Goal: Find specific page/section: Find specific page/section

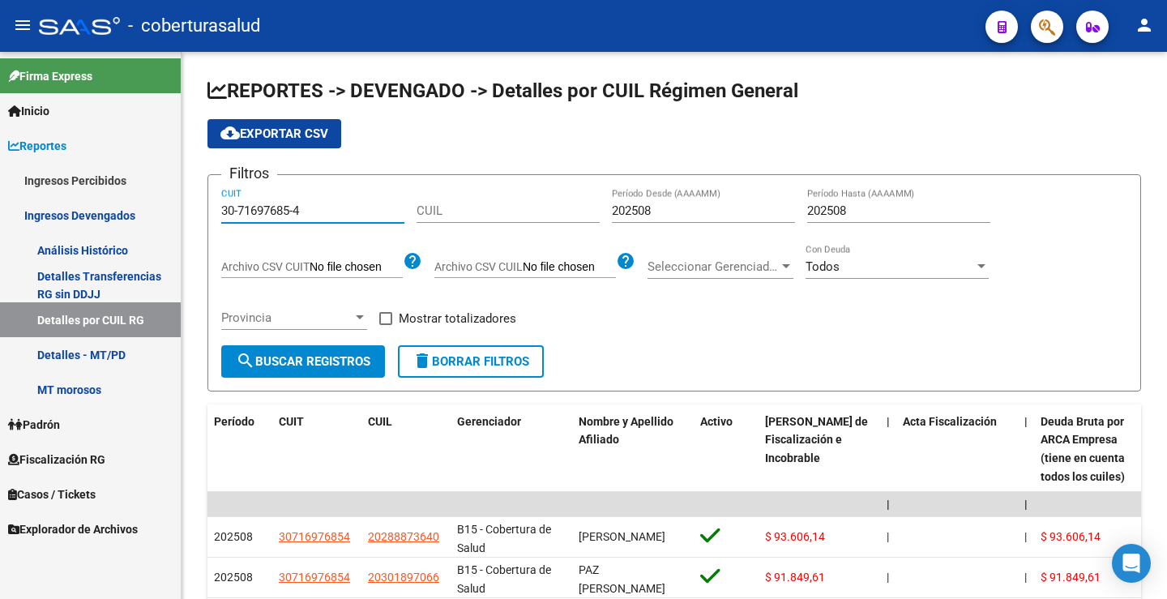
drag, startPoint x: 164, startPoint y: 207, endPoint x: 173, endPoint y: 208, distance: 9.0
click at [160, 207] on mat-sidenav-container "Firma Express Inicio Calendario SSS Instructivos Contacto OS Reportes Ingresos …" at bounding box center [583, 325] width 1167 height 547
paste input "12788-1"
type input "30-71612788-1"
drag, startPoint x: 327, startPoint y: 359, endPoint x: 451, endPoint y: 267, distance: 153.5
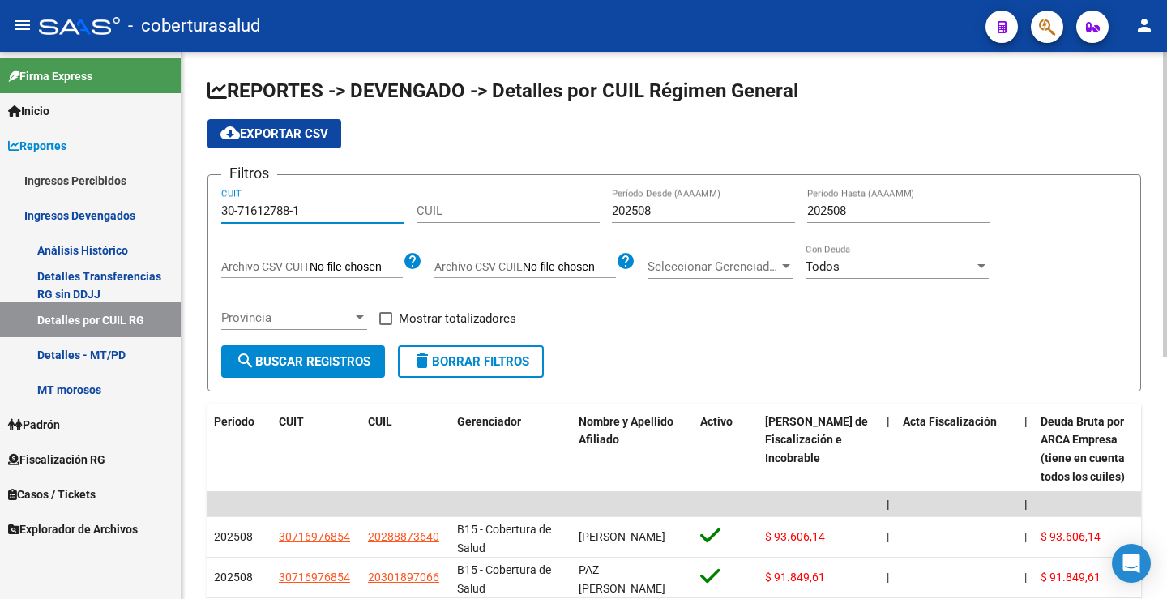
click at [328, 355] on span "search Buscar Registros" at bounding box center [303, 361] width 135 height 15
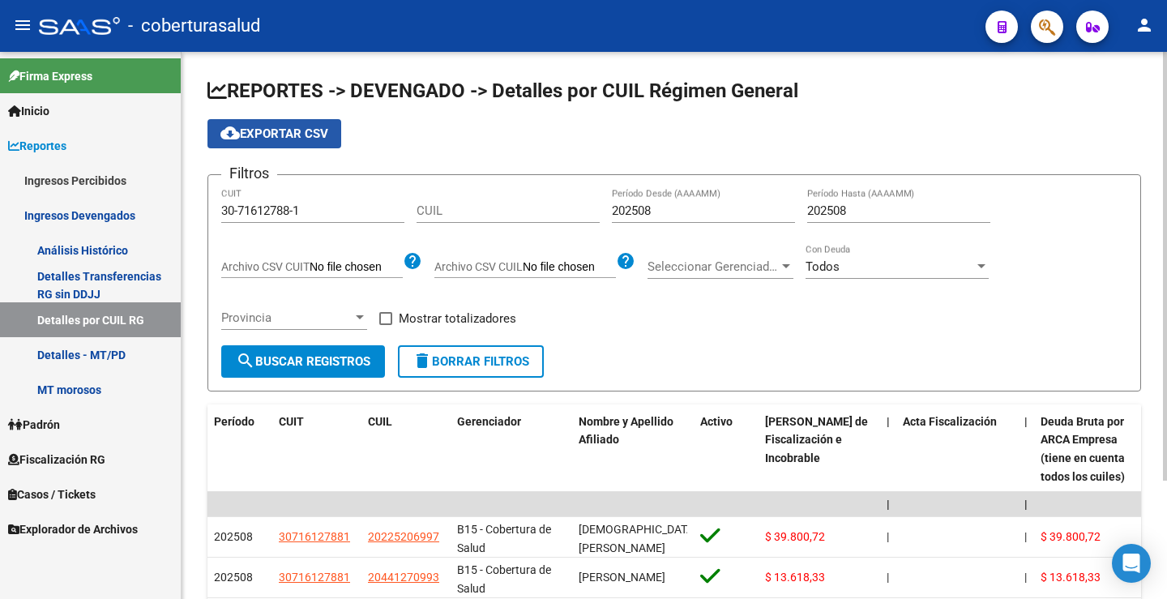
click at [312, 132] on span "cloud_download Exportar CSV" at bounding box center [274, 133] width 108 height 15
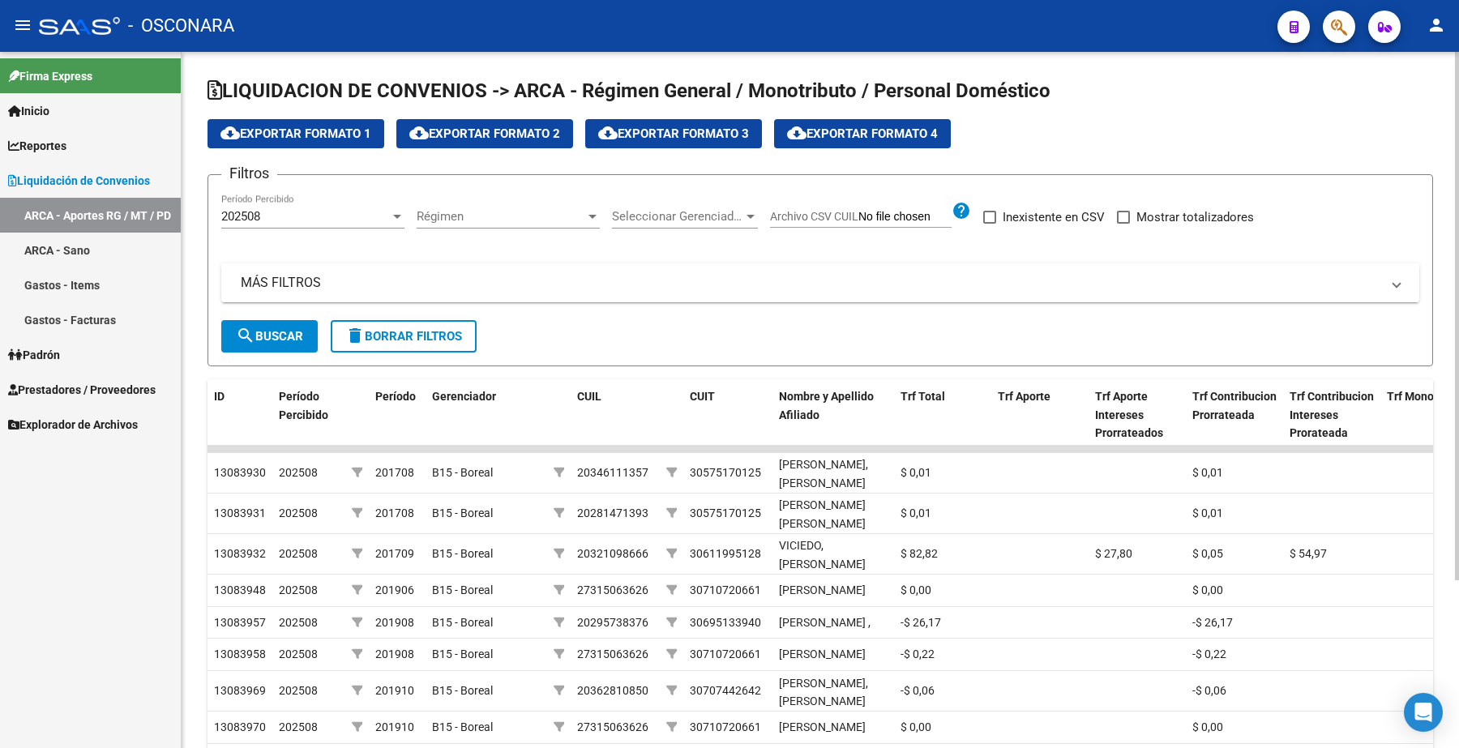
click at [254, 289] on mat-panel-title "MÁS FILTROS" at bounding box center [811, 283] width 1140 height 18
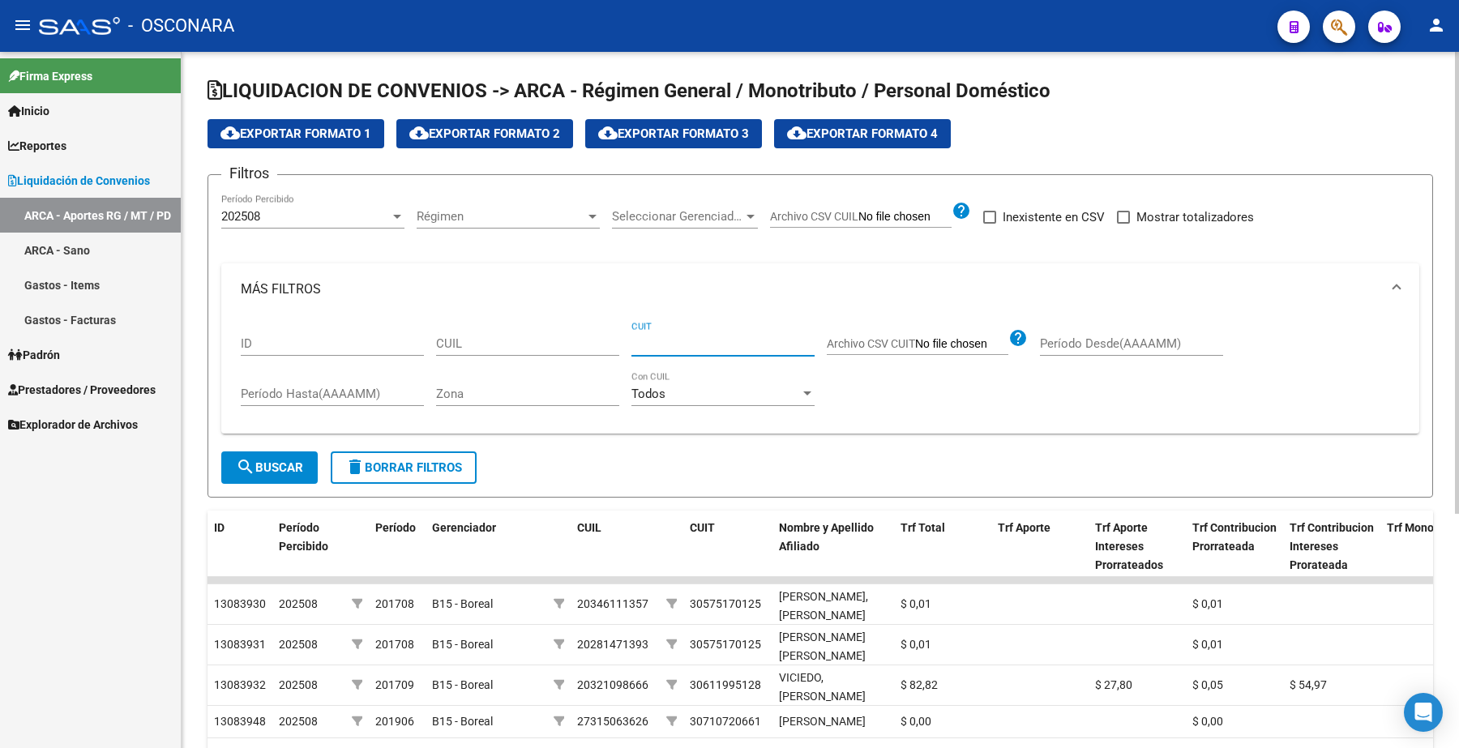
click at [721, 340] on input "CUIT" at bounding box center [722, 343] width 183 height 15
paste input "30-71612788-1"
type input "30-71612788-1"
click at [1063, 337] on input "Período Desde(AAAAMM)" at bounding box center [1131, 343] width 183 height 15
type input "202508"
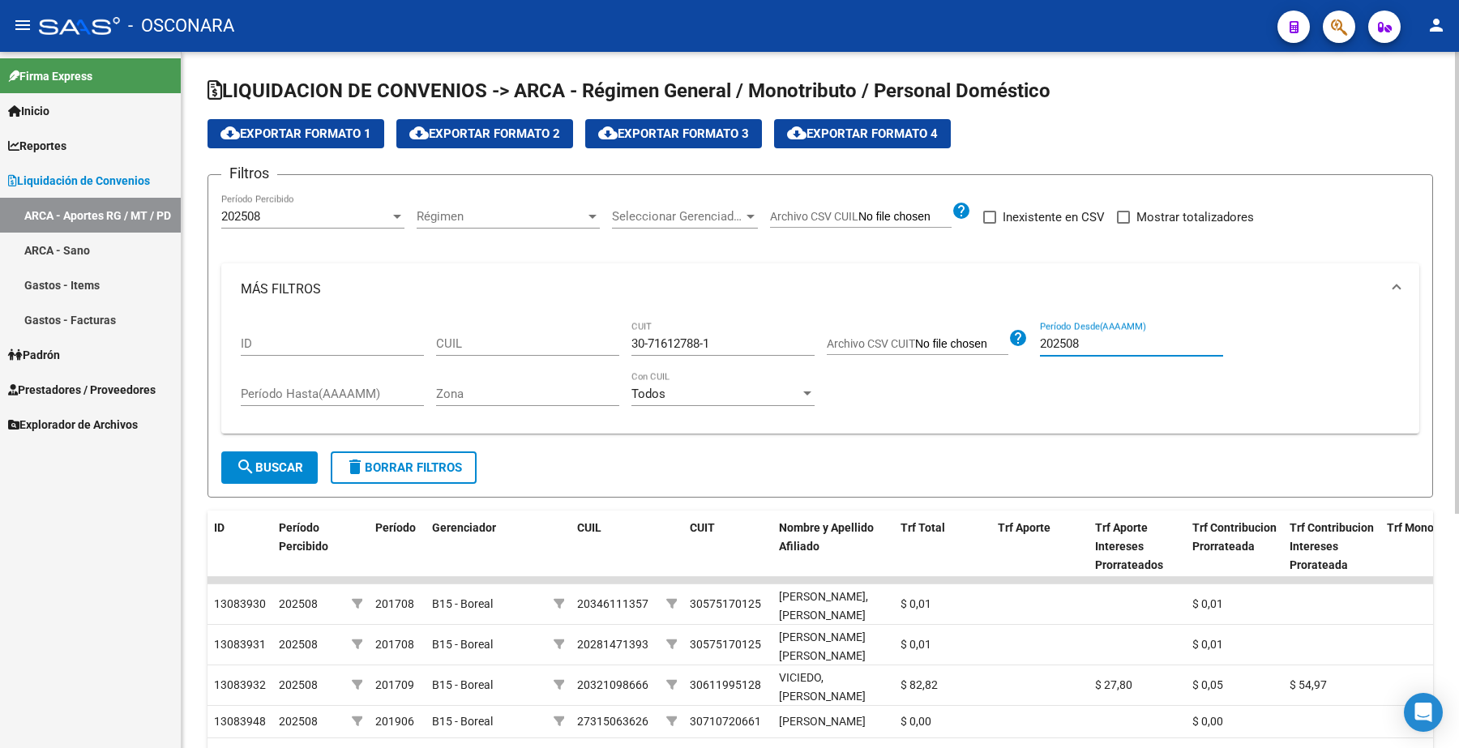
click at [331, 391] on input "Período Hasta(AAAAMM)" at bounding box center [332, 394] width 183 height 15
type input "202508"
drag, startPoint x: 285, startPoint y: 464, endPoint x: 609, endPoint y: 460, distance: 324.3
click at [285, 464] on span "search Buscar" at bounding box center [269, 467] width 67 height 15
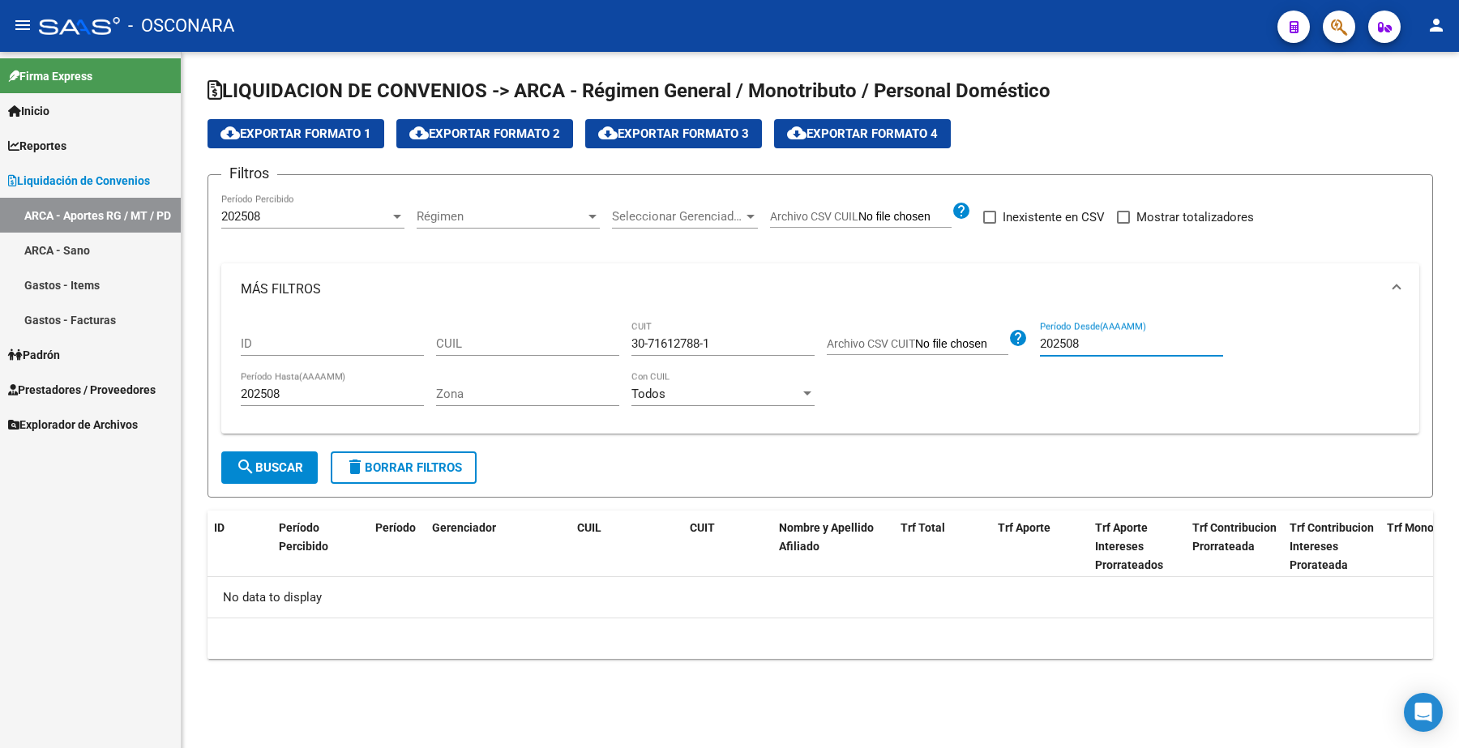
drag, startPoint x: 1071, startPoint y: 342, endPoint x: 1180, endPoint y: 350, distance: 109.7
click at [1180, 350] on input "202508" at bounding box center [1131, 343] width 183 height 15
drag, startPoint x: 240, startPoint y: 390, endPoint x: 426, endPoint y: 395, distance: 186.5
click at [426, 395] on div "ID CUIL 30-71612788-1 CUIT Archivo CSV CUIT help Período Desde(AAAAMM) 202508 P…" at bounding box center [820, 368] width 1159 height 106
click at [282, 468] on span "search Buscar" at bounding box center [269, 467] width 67 height 15
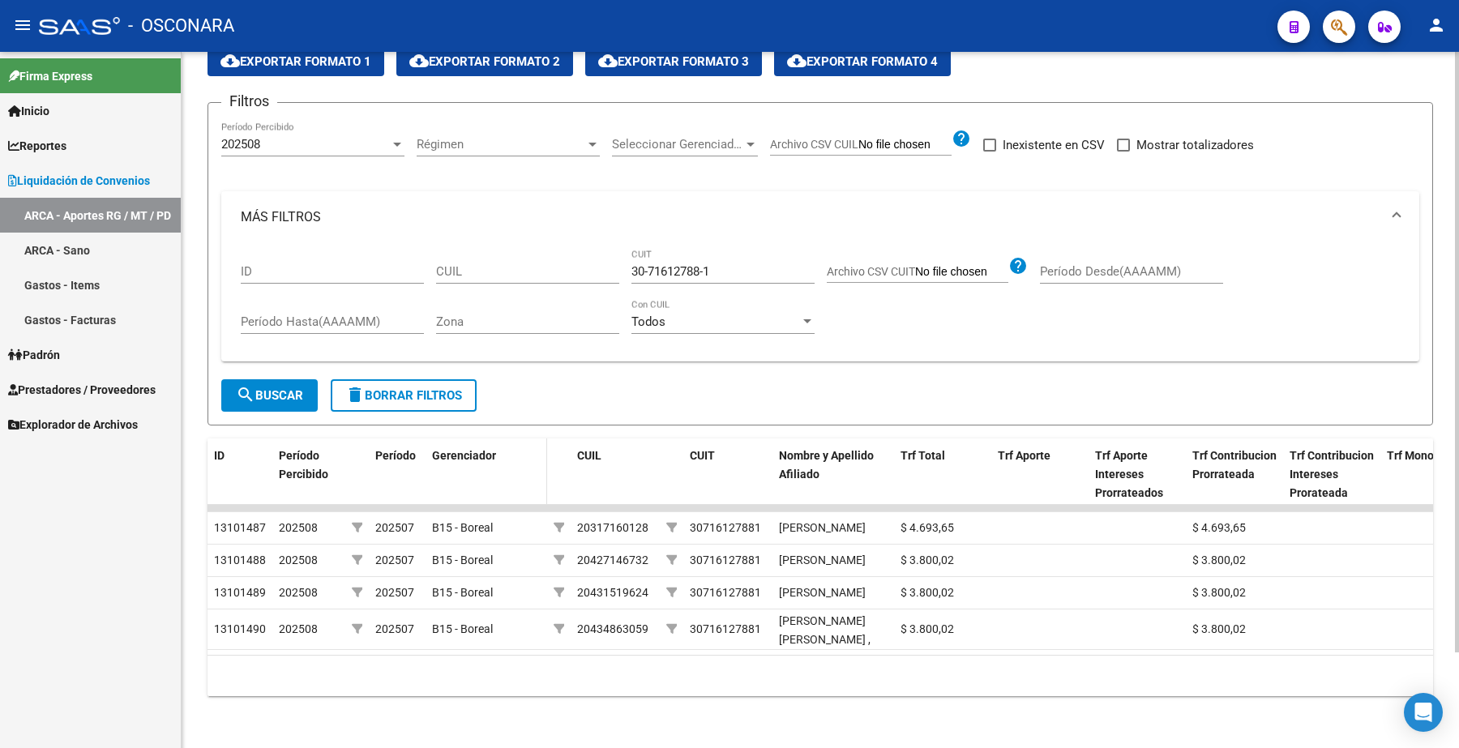
scroll to position [110, 0]
click at [650, 683] on div "10 total 1" at bounding box center [821, 676] width 1226 height 41
